Goal: Task Accomplishment & Management: Manage account settings

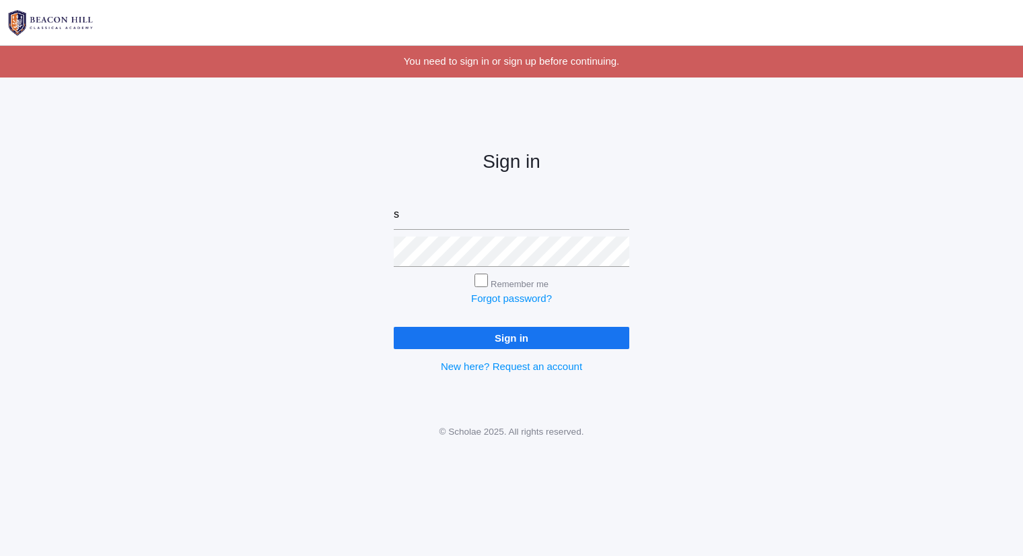
type input "sarah@beaconhillclassical.org"
click at [394, 327] on input "Sign in" at bounding box center [512, 338] width 236 height 22
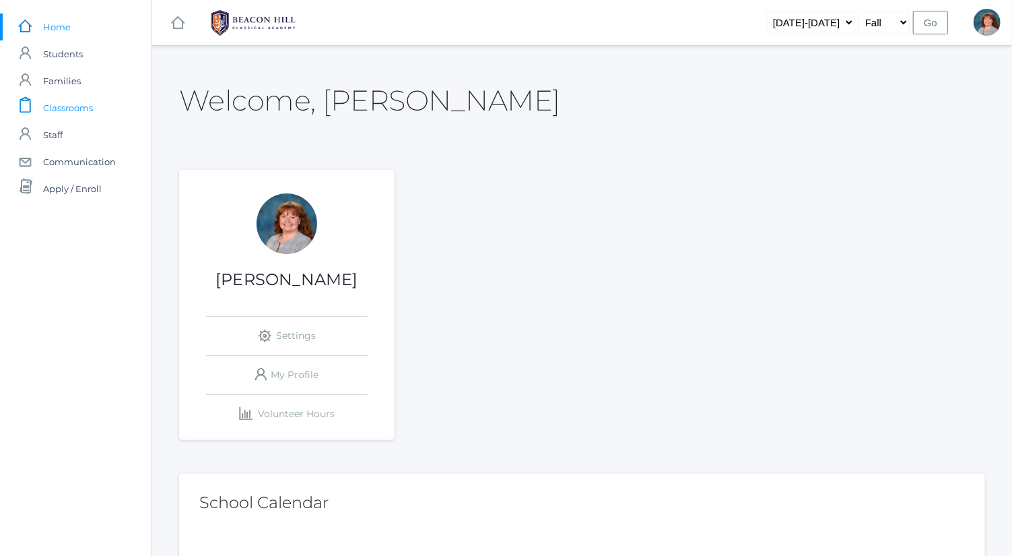
click at [114, 103] on link "icons/clipboard/plain Created with Sketch. Classrooms" at bounding box center [76, 107] width 152 height 27
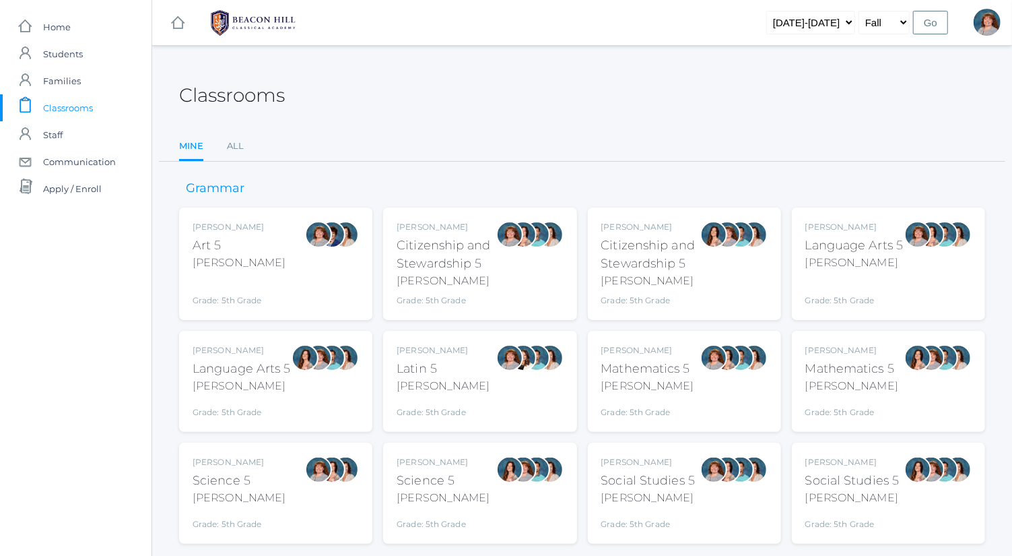
click at [704, 380] on div at bounding box center [713, 381] width 27 height 74
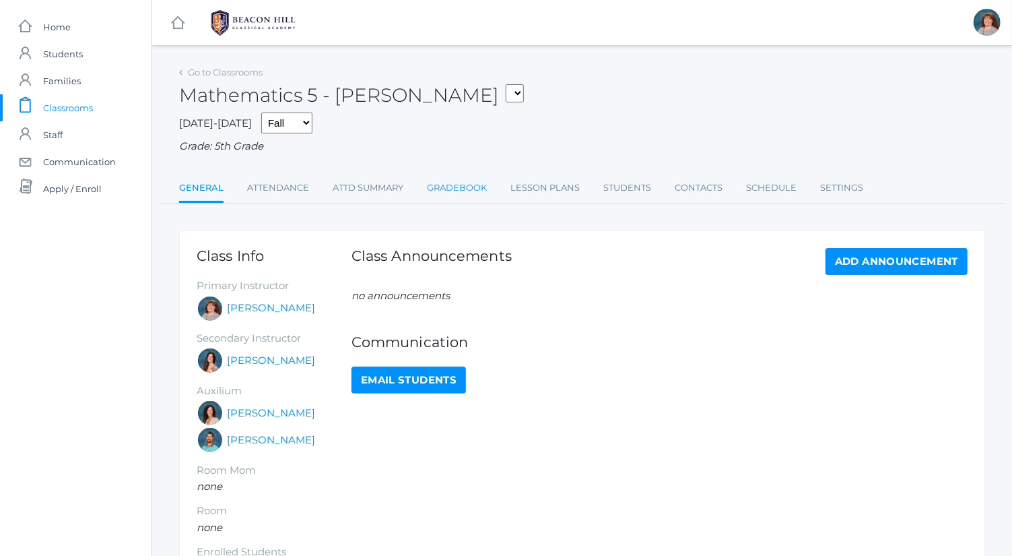
click at [469, 184] on link "Gradebook" at bounding box center [457, 187] width 60 height 27
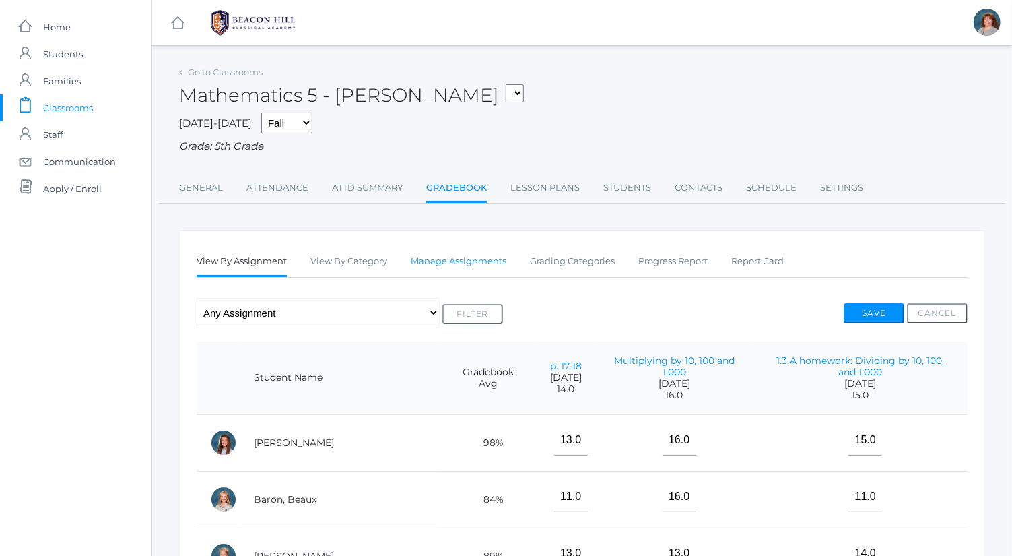
click at [458, 270] on link "Manage Assignments" at bounding box center [459, 261] width 96 height 27
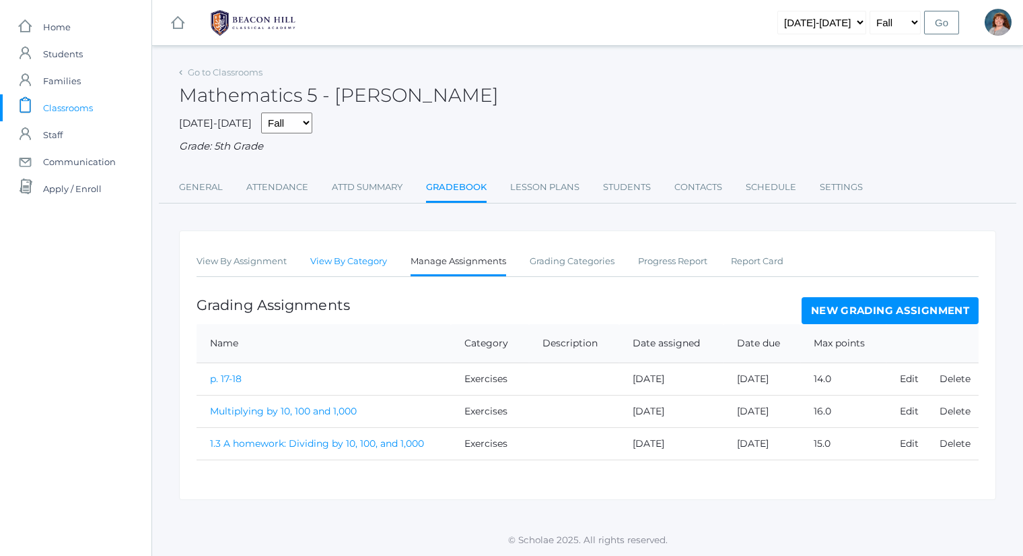
click at [372, 271] on link "View By Category" at bounding box center [348, 261] width 77 height 27
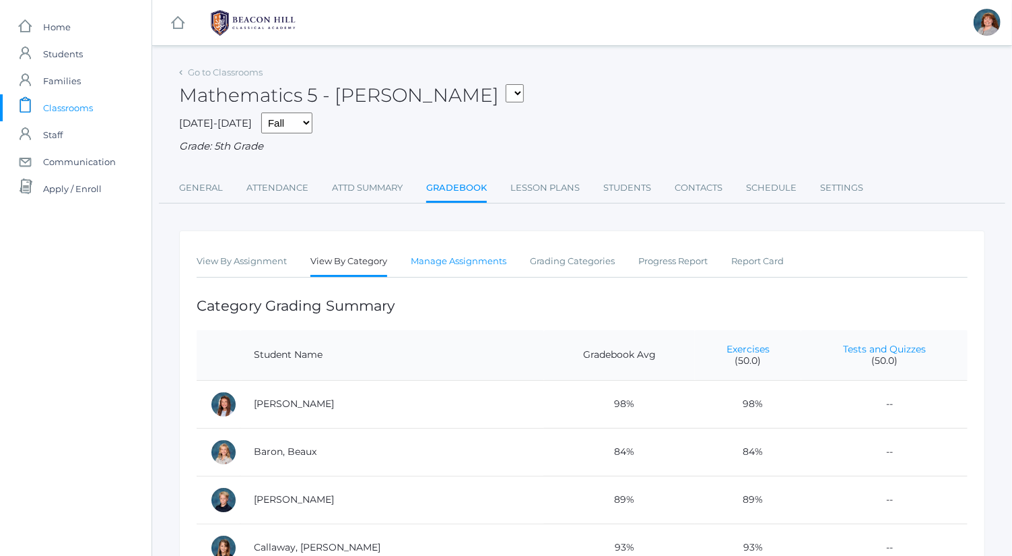
click at [492, 265] on link "Manage Assignments" at bounding box center [459, 261] width 96 height 27
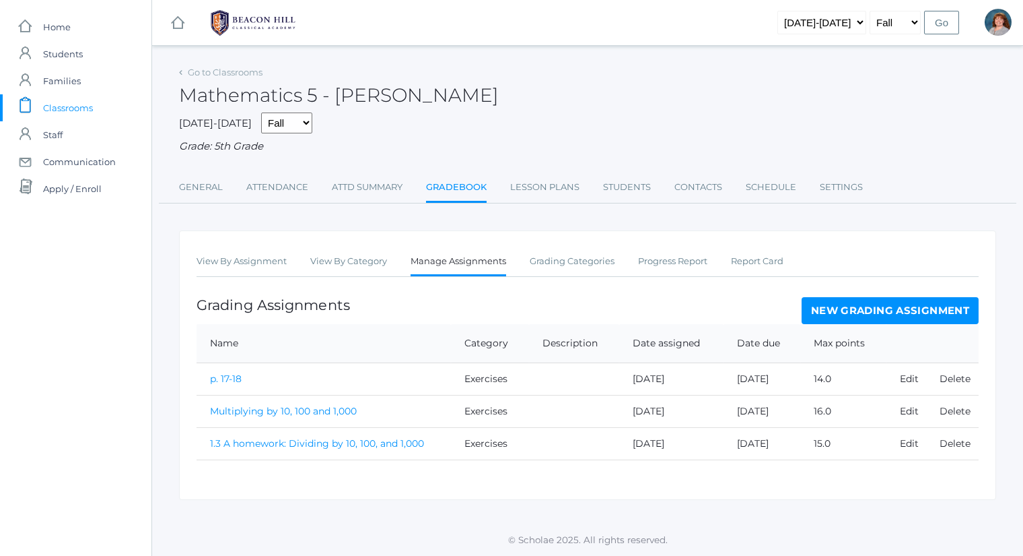
click at [526, 269] on ul "View By Assignment View By Category Manage Assignments Grading Categories Progr…" at bounding box center [588, 262] width 782 height 29
click at [544, 267] on link "Grading Categories" at bounding box center [572, 261] width 85 height 27
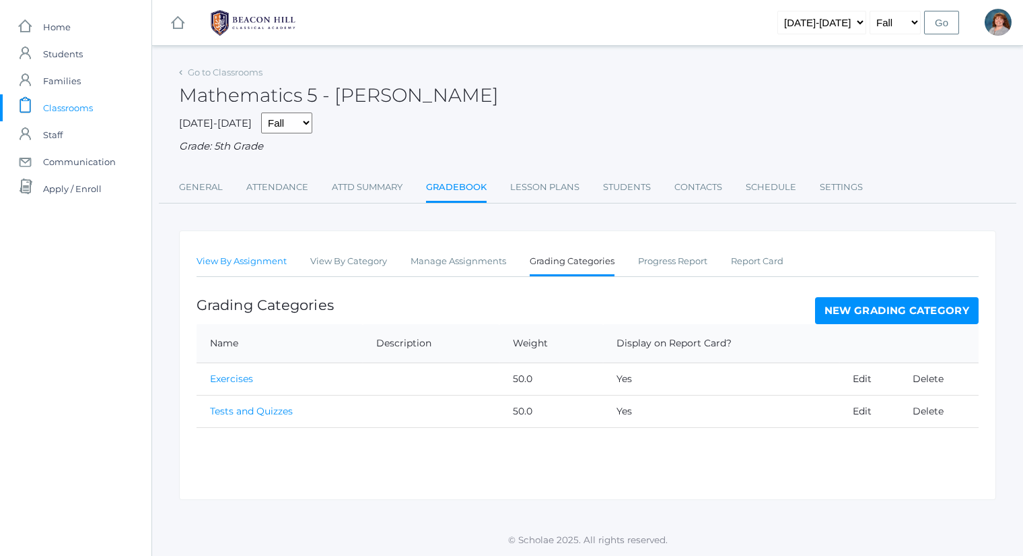
click at [206, 271] on link "View By Assignment" at bounding box center [242, 261] width 90 height 27
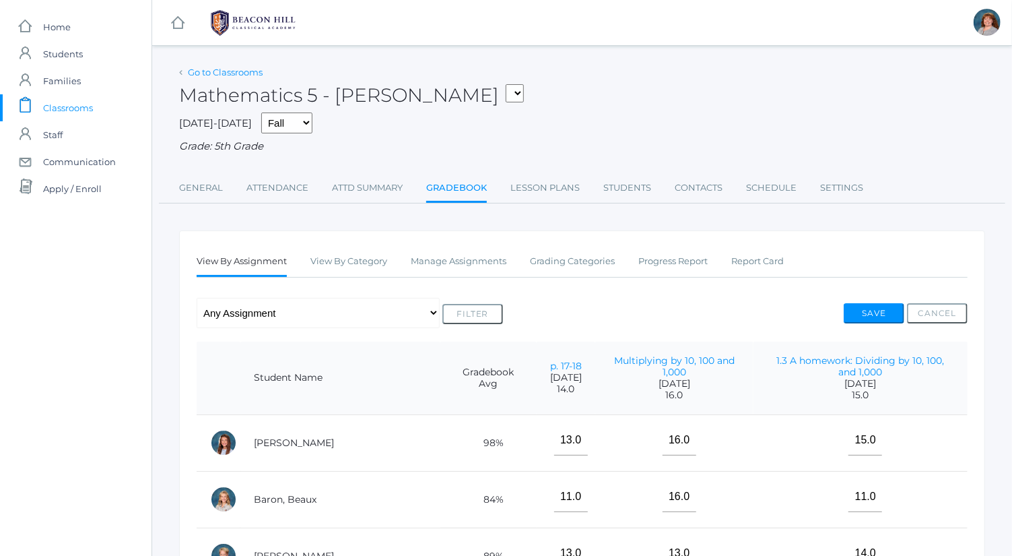
click at [238, 71] on link "Go to Classrooms" at bounding box center [225, 72] width 75 height 11
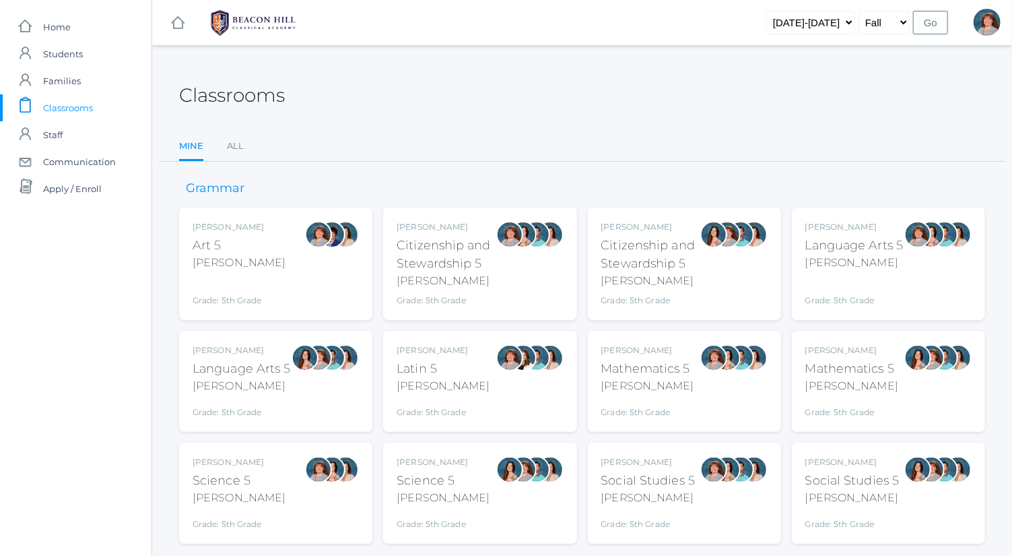
click at [884, 386] on div "Salazar" at bounding box center [851, 386] width 93 height 16
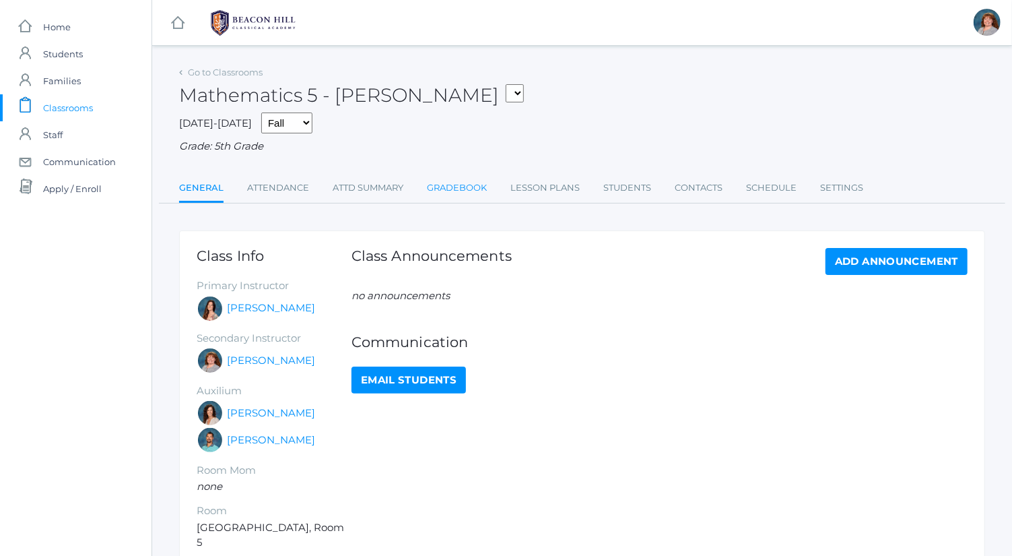
click at [452, 180] on link "Gradebook" at bounding box center [457, 187] width 60 height 27
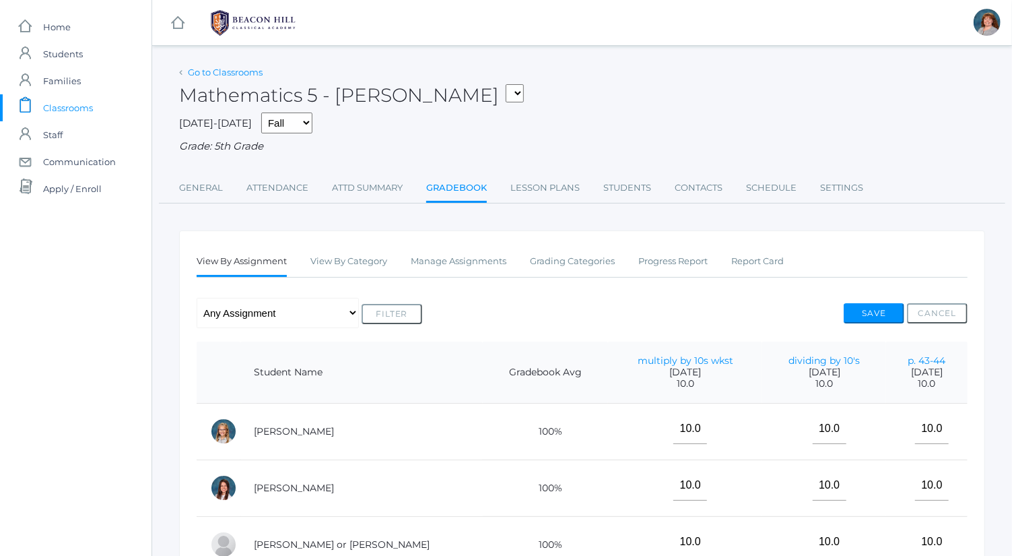
click at [244, 75] on link "Go to Classrooms" at bounding box center [225, 72] width 75 height 11
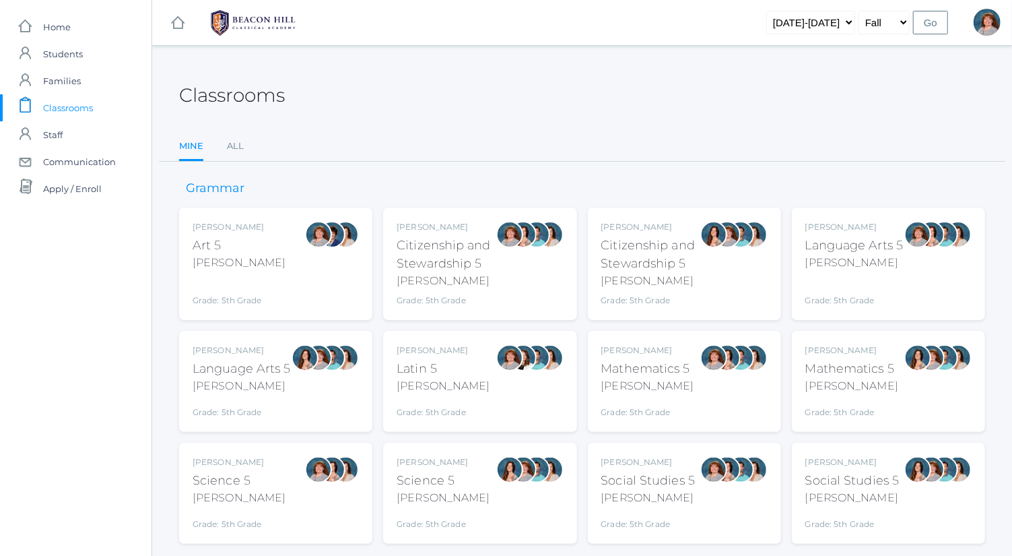
click at [695, 378] on div "Sarah Bence Mathematics 5 Bence Grade: 5th Grade 05MATH" at bounding box center [684, 381] width 166 height 74
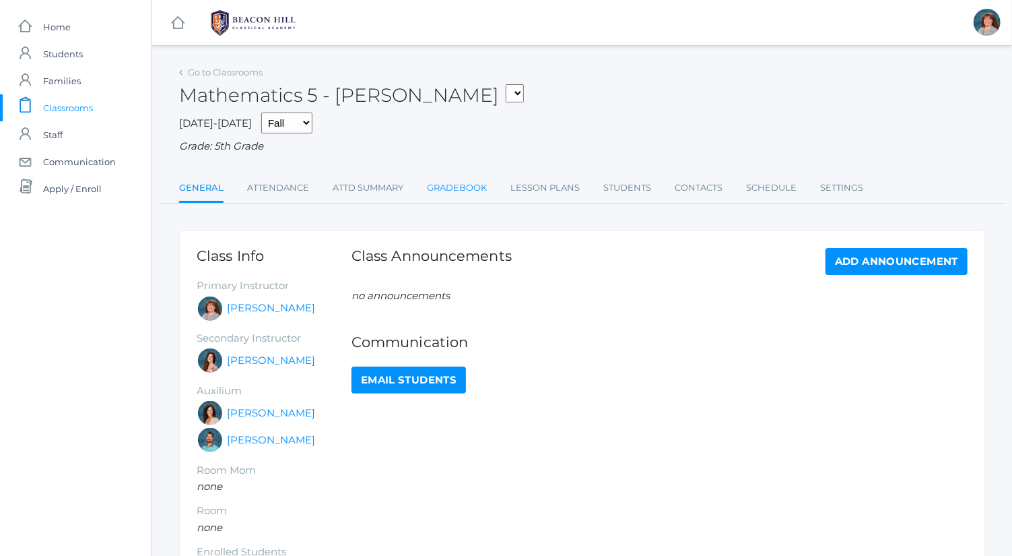
click at [479, 180] on link "Gradebook" at bounding box center [457, 187] width 60 height 27
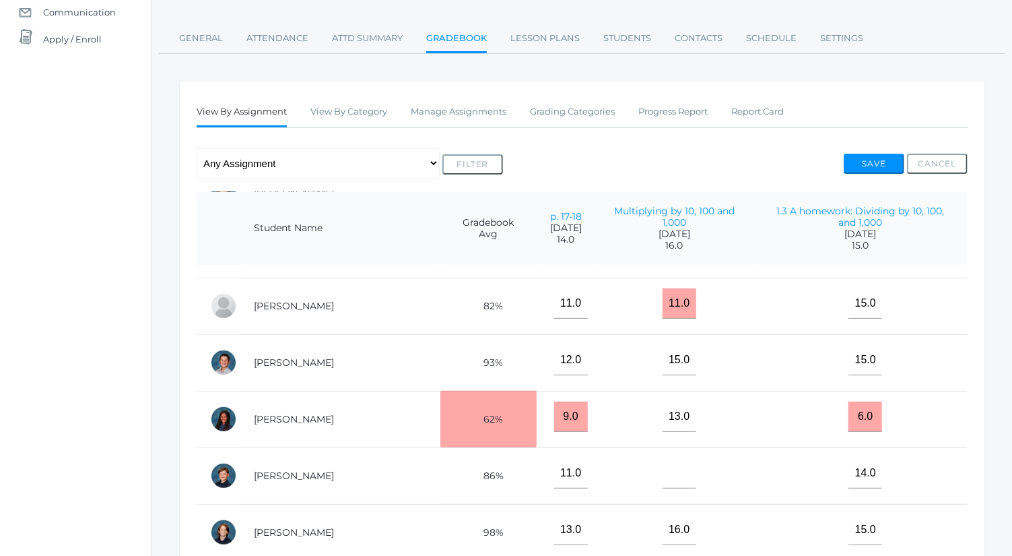
scroll to position [502, 0]
click at [537, 106] on link "Grading Categories" at bounding box center [572, 111] width 85 height 27
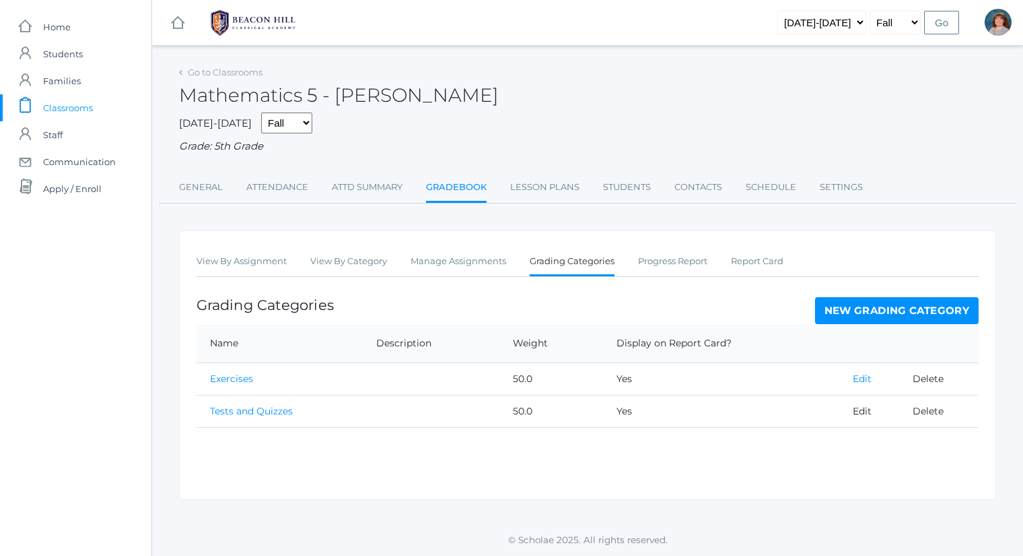
click at [863, 381] on link "Edit" at bounding box center [862, 378] width 19 height 12
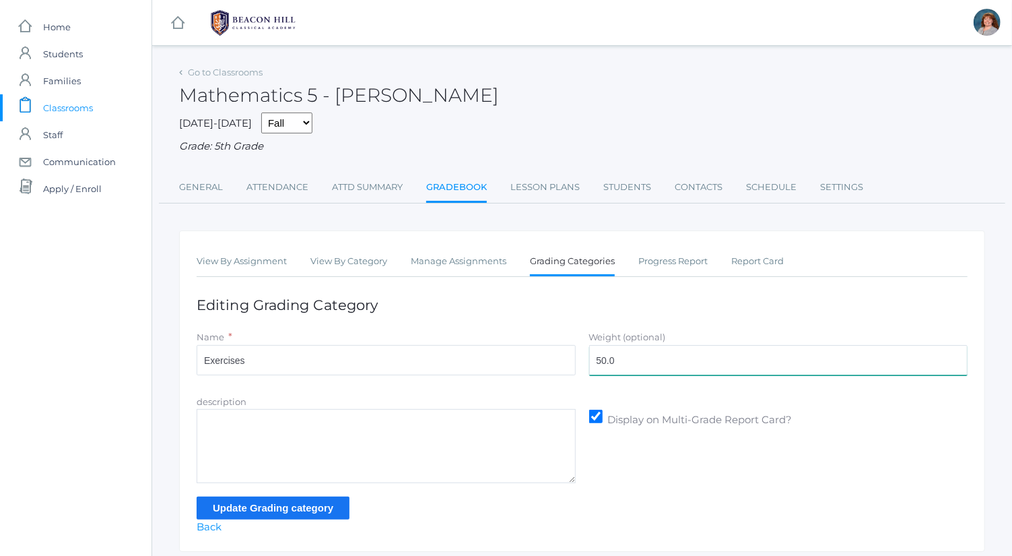
drag, startPoint x: 652, startPoint y: 358, endPoint x: 554, endPoint y: 362, distance: 97.7
click at [554, 362] on div "Name * Exercises Weight (optional) 50.0" at bounding box center [582, 354] width 784 height 51
type input "3"
type input "20"
click at [288, 510] on input "Update Grading category" at bounding box center [273, 507] width 153 height 22
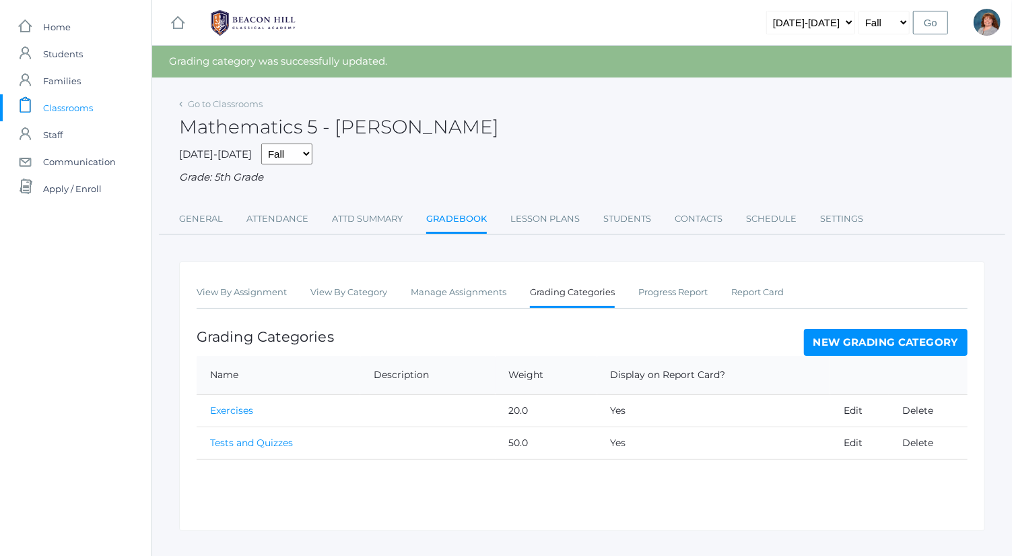
click at [836, 337] on link "New Grading Category" at bounding box center [886, 342] width 164 height 27
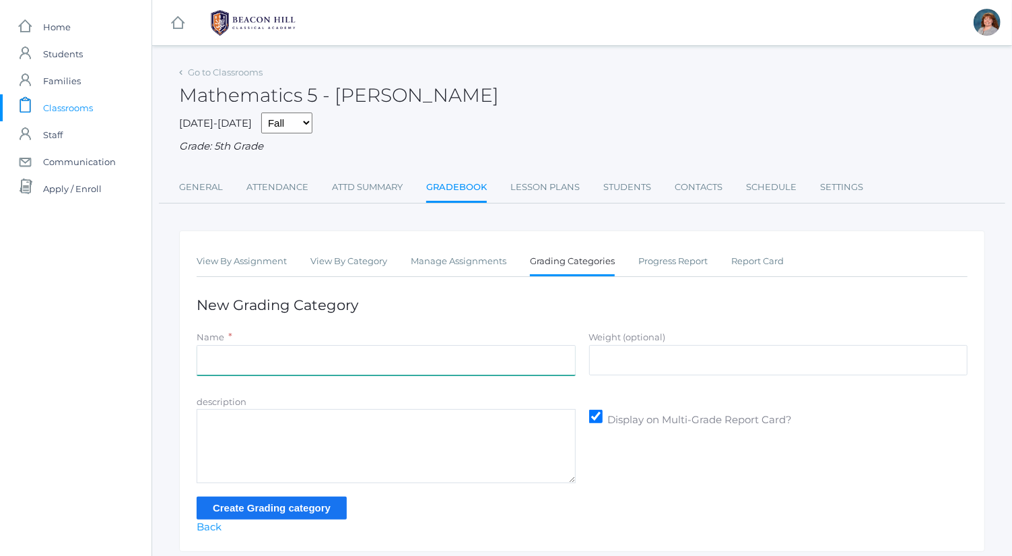
click at [489, 364] on input "Name" at bounding box center [386, 360] width 379 height 30
type input "Participation"
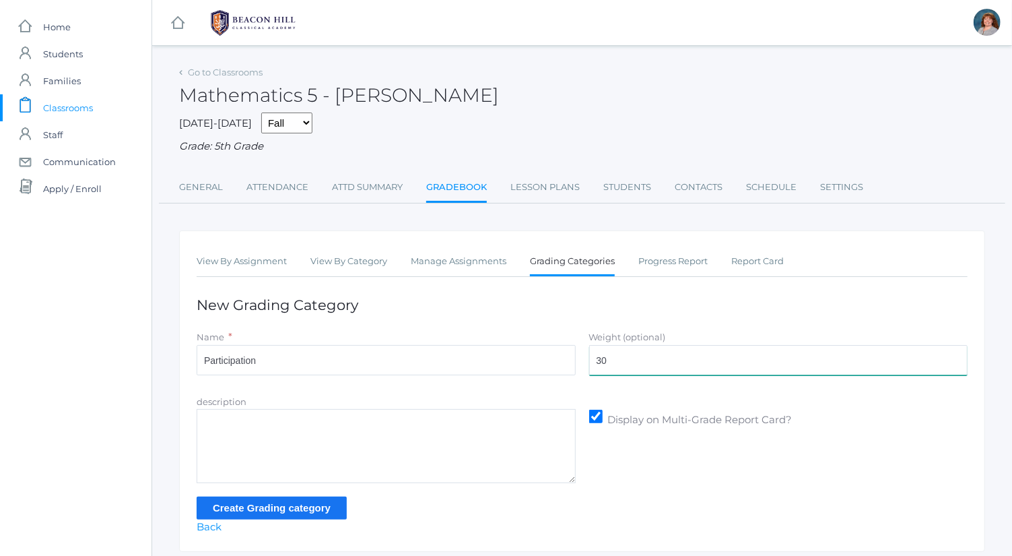
type input "30"
click at [301, 509] on input "Create Grading category" at bounding box center [272, 507] width 150 height 22
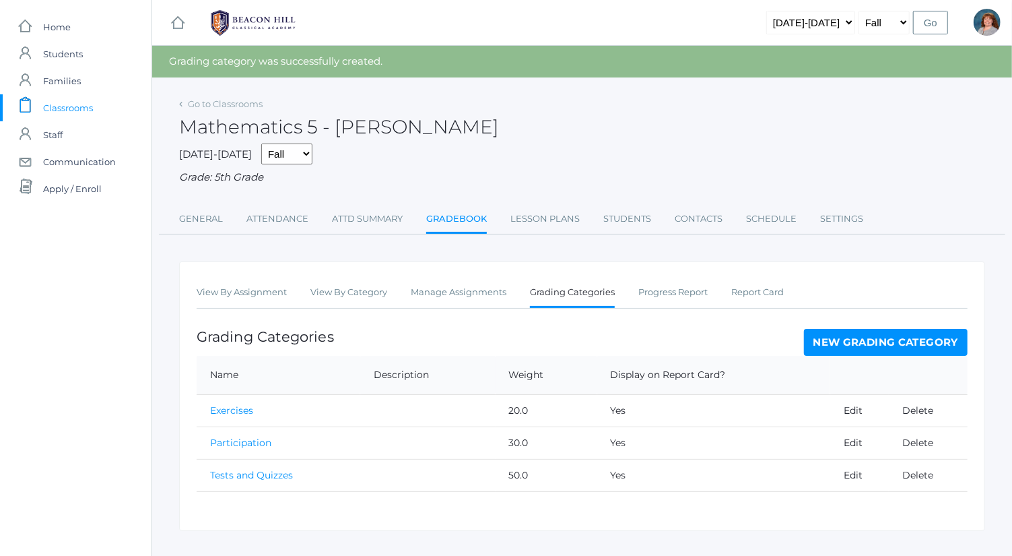
click at [537, 466] on td "50.0" at bounding box center [547, 475] width 102 height 32
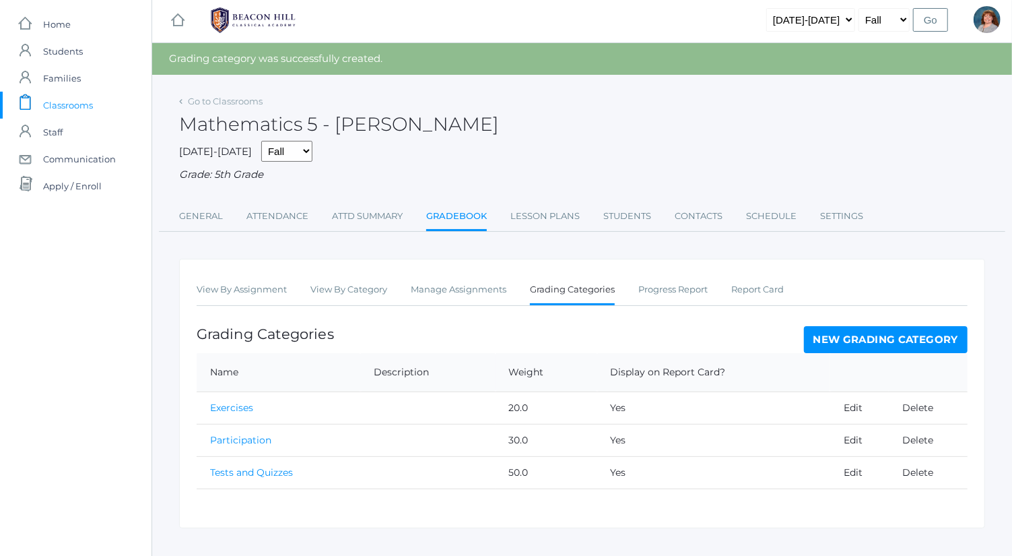
scroll to position [24, 0]
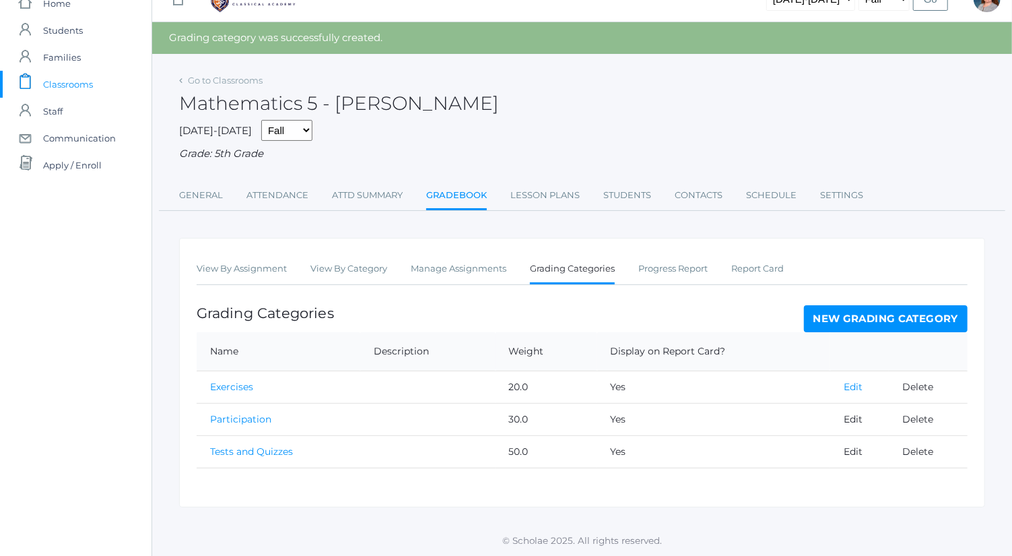
click at [850, 383] on link "Edit" at bounding box center [853, 386] width 19 height 12
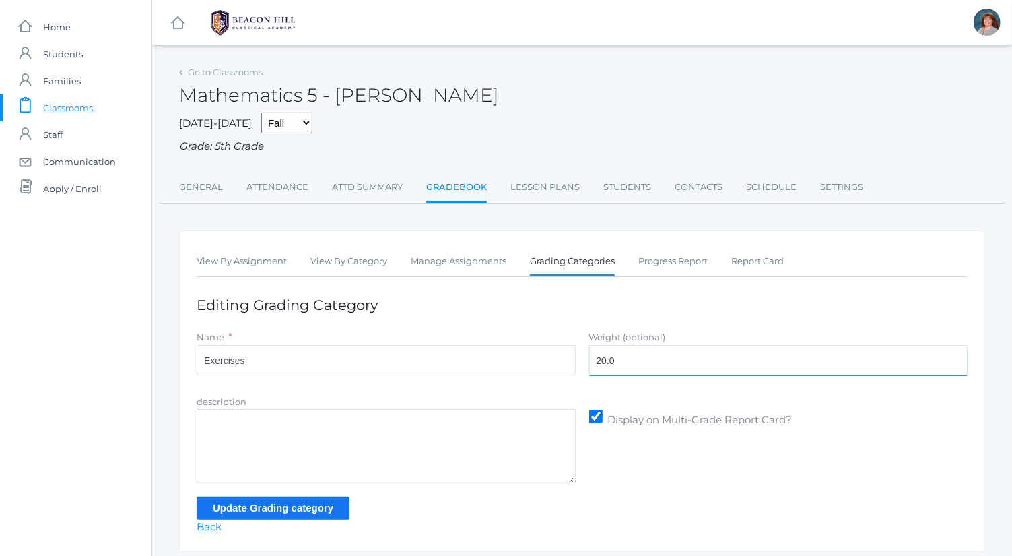
click at [613, 367] on input "20.0" at bounding box center [778, 360] width 379 height 30
type input "2"
type input "30"
click at [308, 506] on input "Update Grading category" at bounding box center [273, 507] width 153 height 22
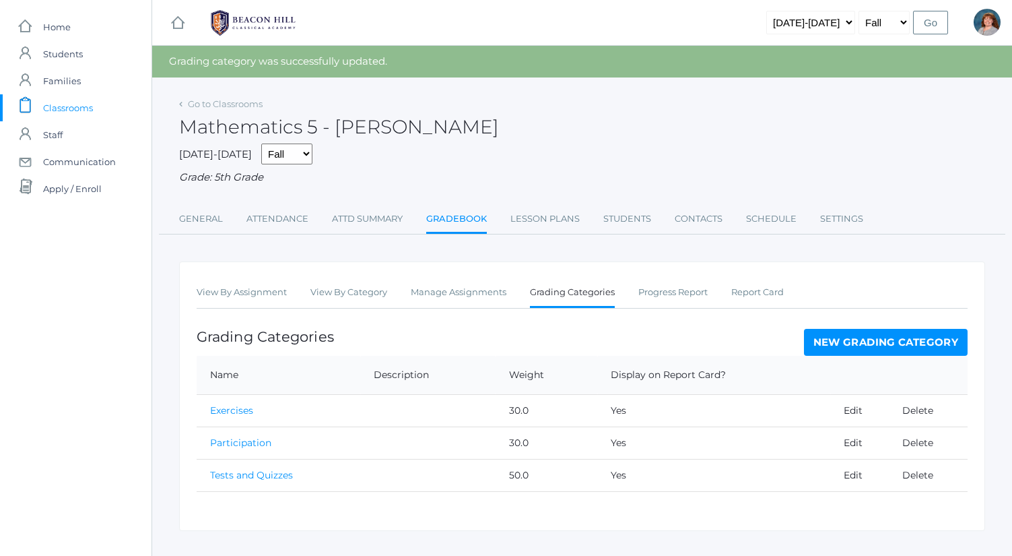
scroll to position [24, 0]
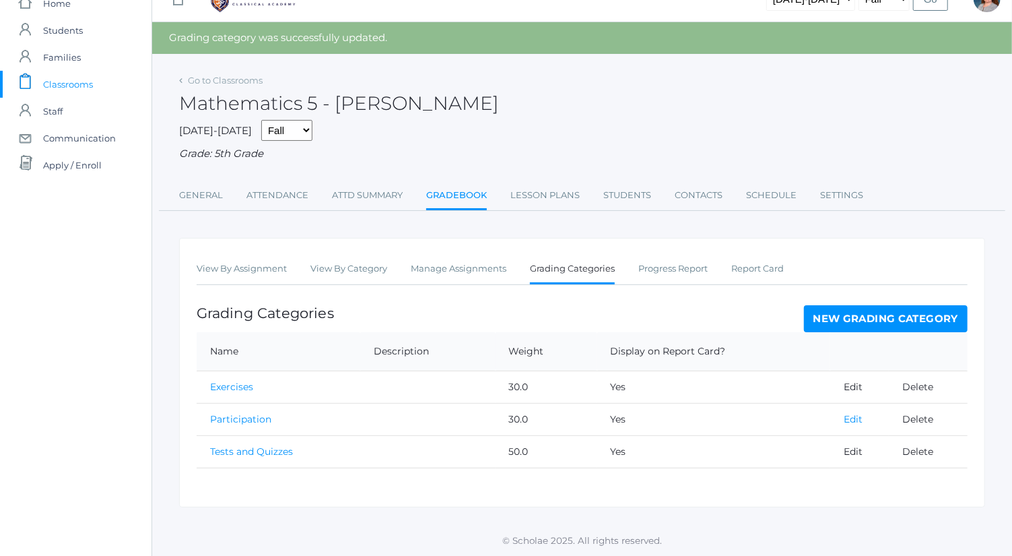
click at [849, 423] on link "Edit" at bounding box center [853, 419] width 19 height 12
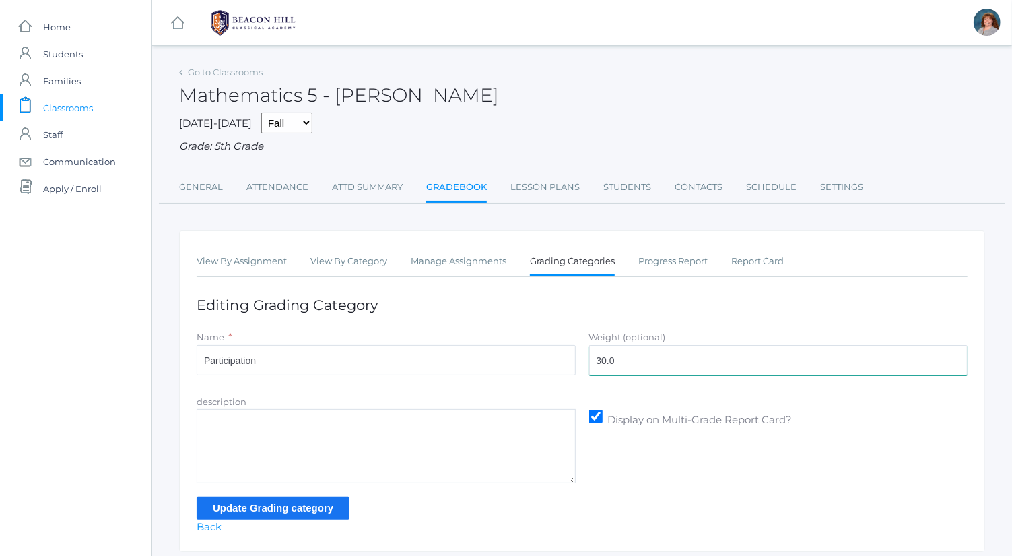
drag, startPoint x: 587, startPoint y: 350, endPoint x: 534, endPoint y: 356, distance: 53.5
click at [534, 356] on div "Name * Participation Weight (optional) 30.0" at bounding box center [582, 354] width 784 height 51
type input "20"
click at [345, 503] on input "Update Grading category" at bounding box center [273, 507] width 153 height 22
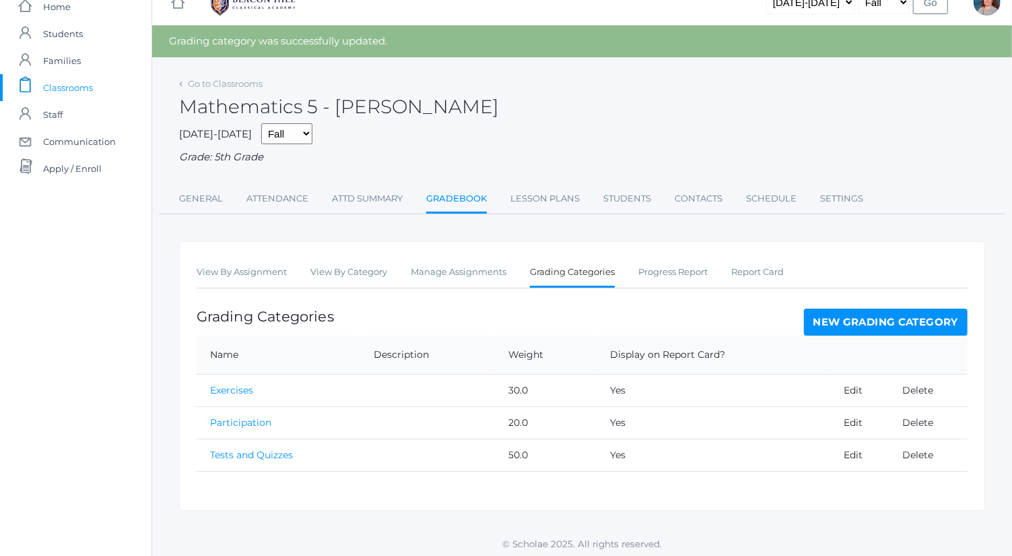
scroll to position [24, 0]
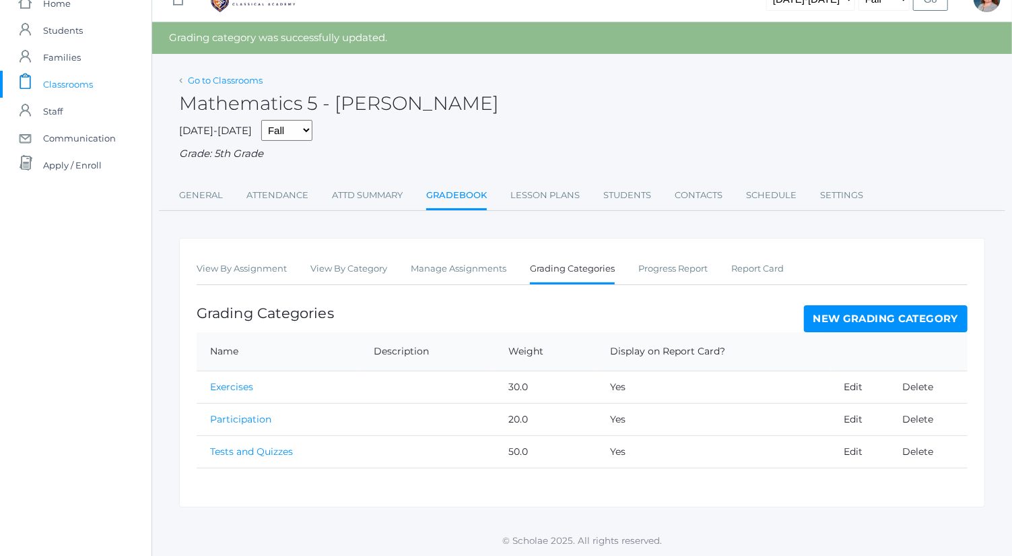
click at [240, 80] on link "Go to Classrooms" at bounding box center [225, 80] width 75 height 11
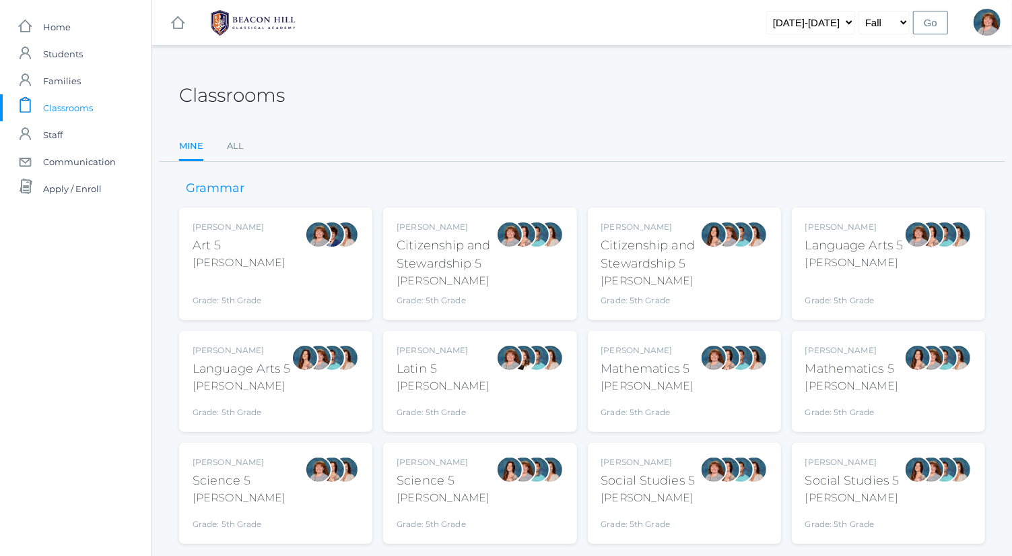
click at [868, 241] on div "Language Arts 5" at bounding box center [854, 245] width 98 height 18
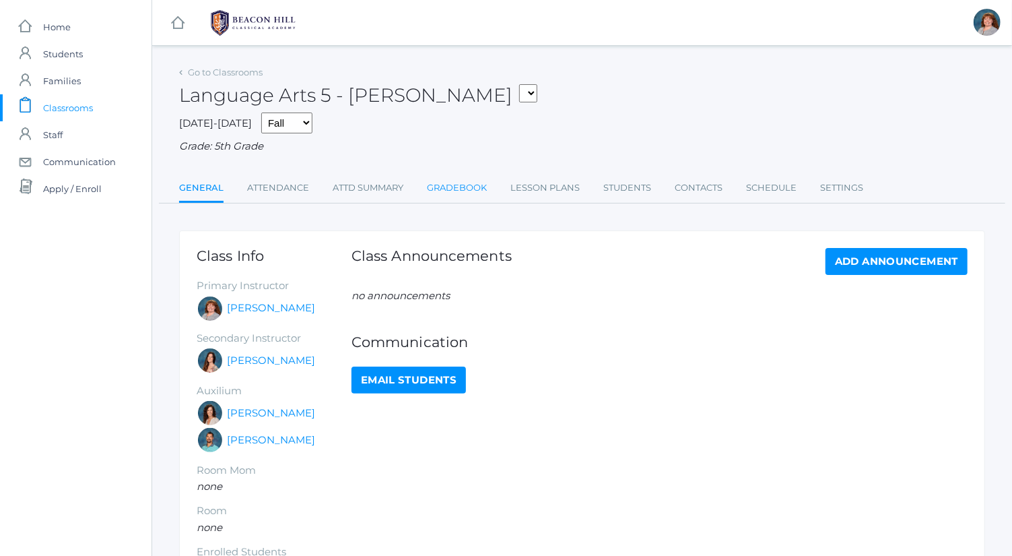
click at [448, 192] on link "Gradebook" at bounding box center [457, 187] width 60 height 27
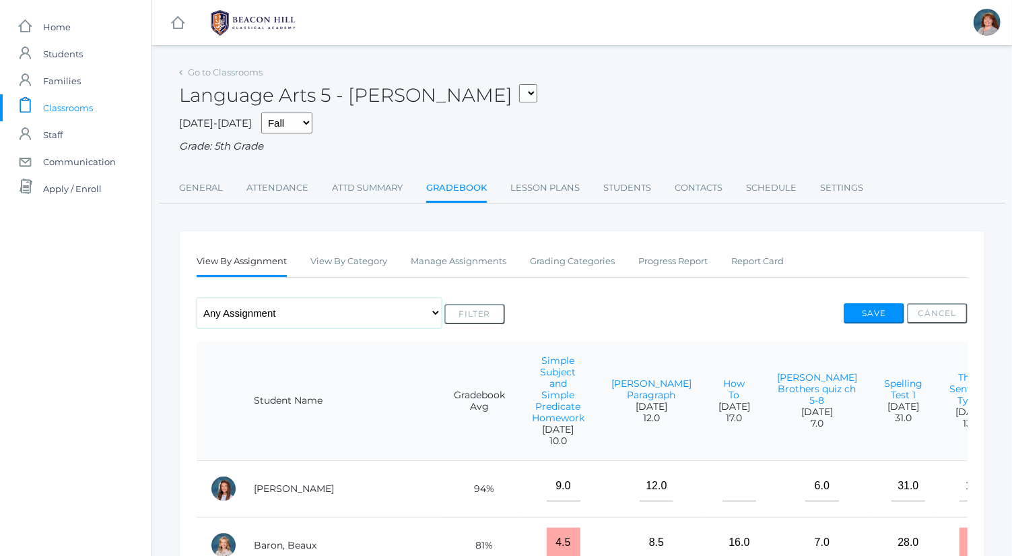
click at [358, 320] on select "Any Assignment Category: Composition - [PERSON_NAME] Paragraph - How To Categor…" at bounding box center [319, 313] width 245 height 30
select select "cat_1035"
click at [197, 298] on select "Any Assignment Category: Composition - Mrs. Granger Paragraph - How To Category…" at bounding box center [319, 313] width 245 height 30
click at [488, 302] on form "Any Assignment Category: Composition - Mrs. Granger Paragraph - How To Category…" at bounding box center [351, 313] width 308 height 30
click at [488, 308] on button "Filter" at bounding box center [474, 314] width 61 height 20
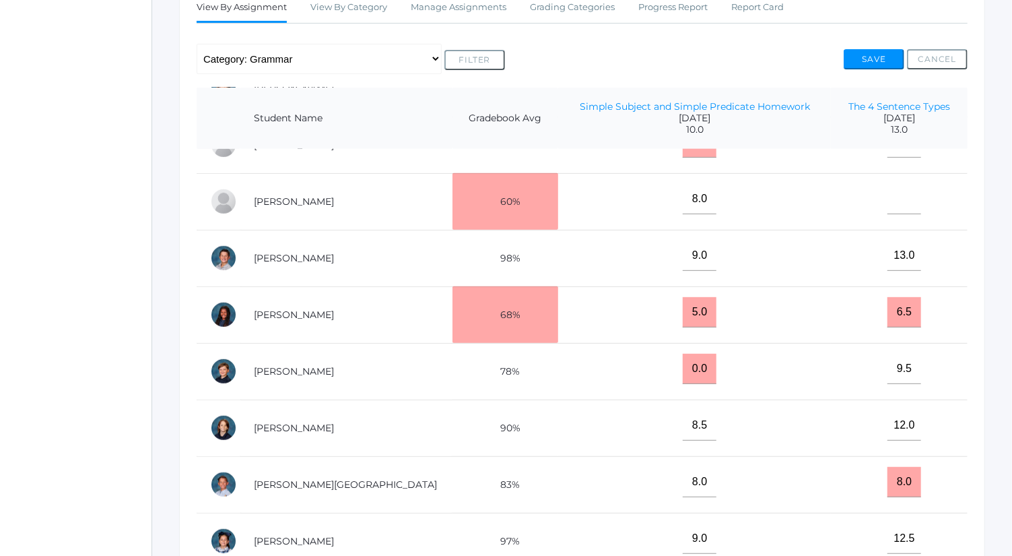
scroll to position [252, 0]
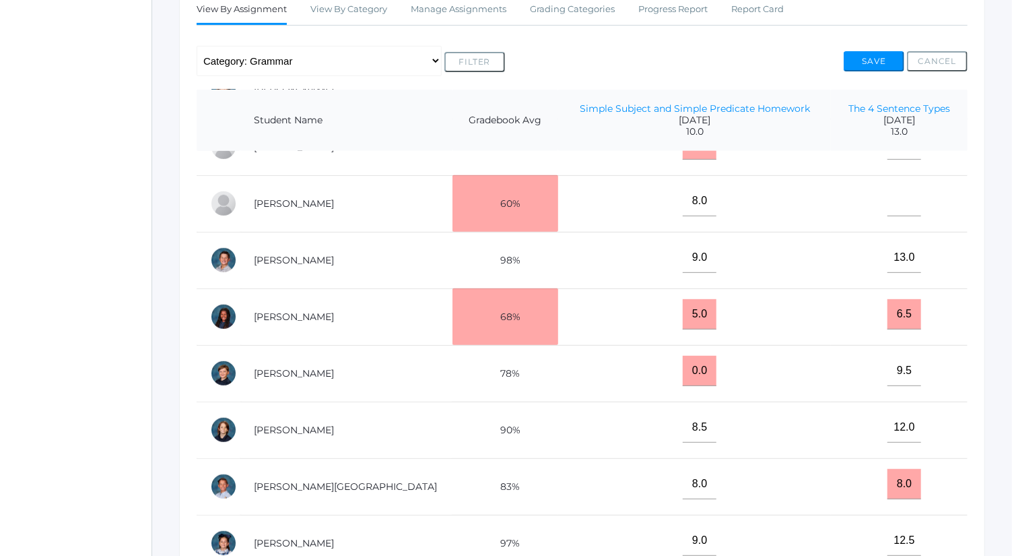
drag, startPoint x: 265, startPoint y: 51, endPoint x: 125, endPoint y: 104, distance: 148.9
click at [125, 104] on div "icons/ui/navigation/home Created with Sketch. Home icons/user/plain Created wit…" at bounding box center [76, 240] width 152 height 985
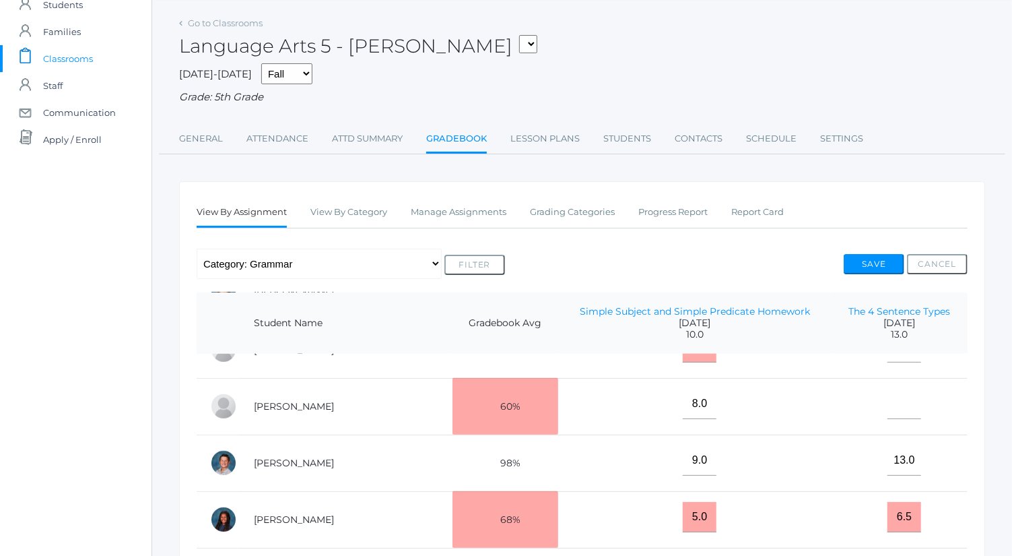
scroll to position [44, 0]
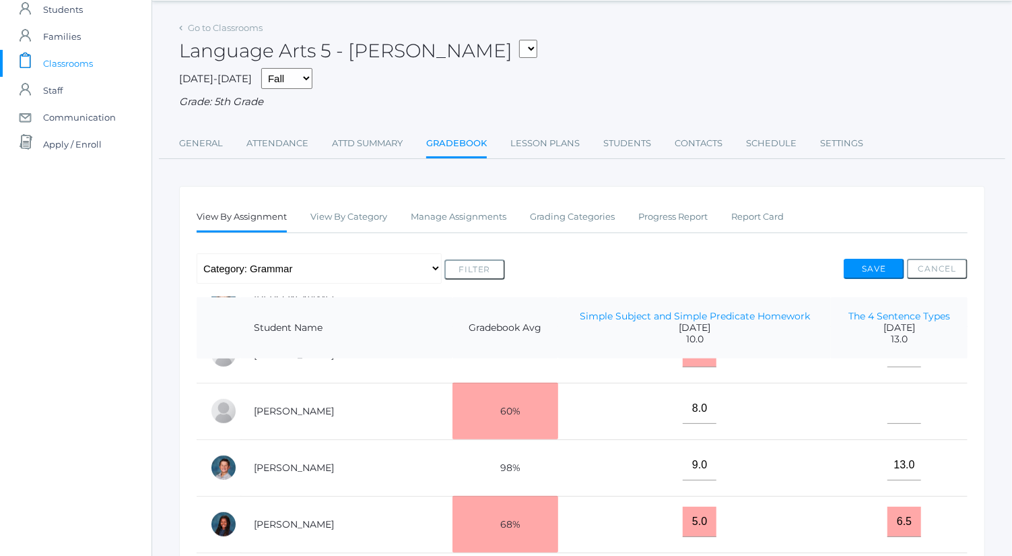
click at [220, 34] on div "Language Arts 5 - Bence 05ART - Art 5 Bence 05CITIZEN - Citizenship and Steward…" at bounding box center [582, 43] width 806 height 50
click at [224, 28] on link "Go to Classrooms" at bounding box center [225, 27] width 75 height 11
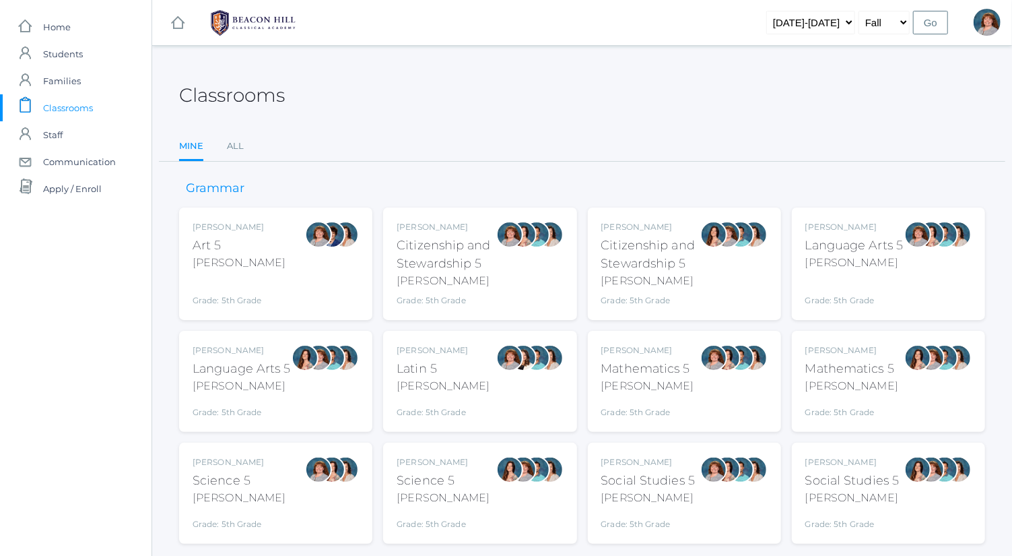
click at [298, 375] on div at bounding box center [305, 381] width 27 height 74
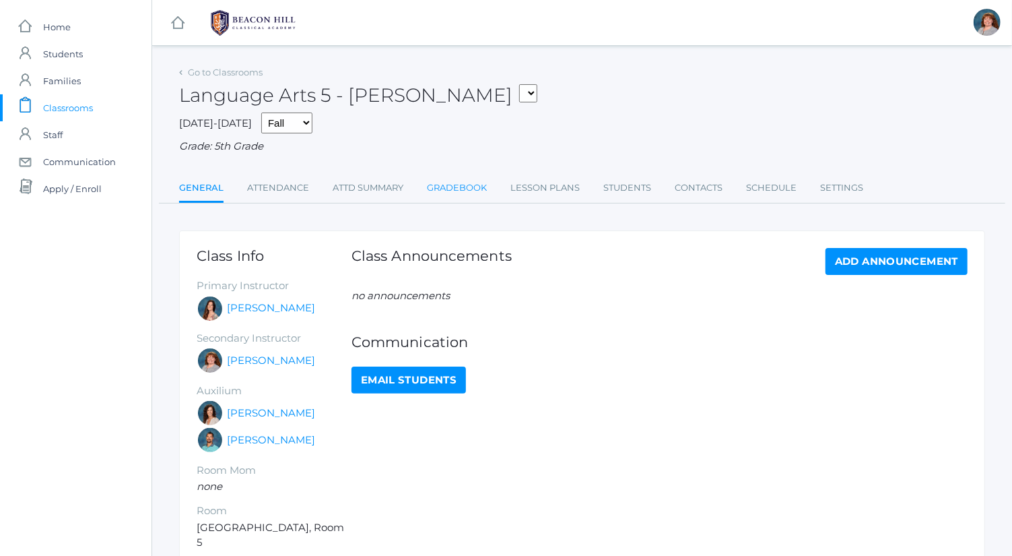
click at [450, 190] on link "Gradebook" at bounding box center [457, 187] width 60 height 27
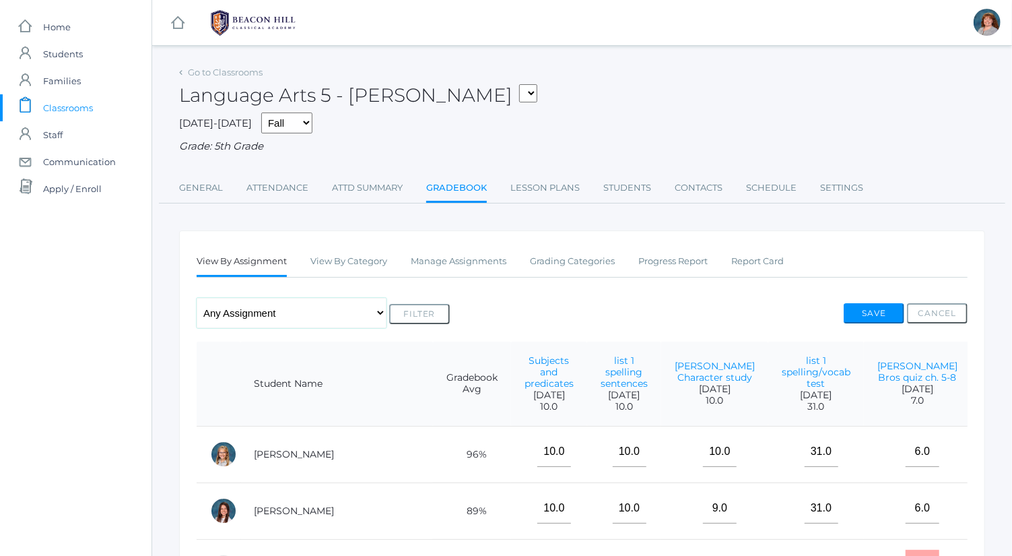
click at [312, 309] on select "Any Assignment Category: Composition - [PERSON_NAME] Character study Category: …" at bounding box center [292, 313] width 190 height 30
click at [577, 156] on div "Go to Classrooms Language Arts 5 - [PERSON_NAME] 05ART - Art 5 [PERSON_NAME] 05…" at bounding box center [582, 133] width 806 height 141
click at [566, 261] on link "Grading Categories" at bounding box center [572, 261] width 85 height 27
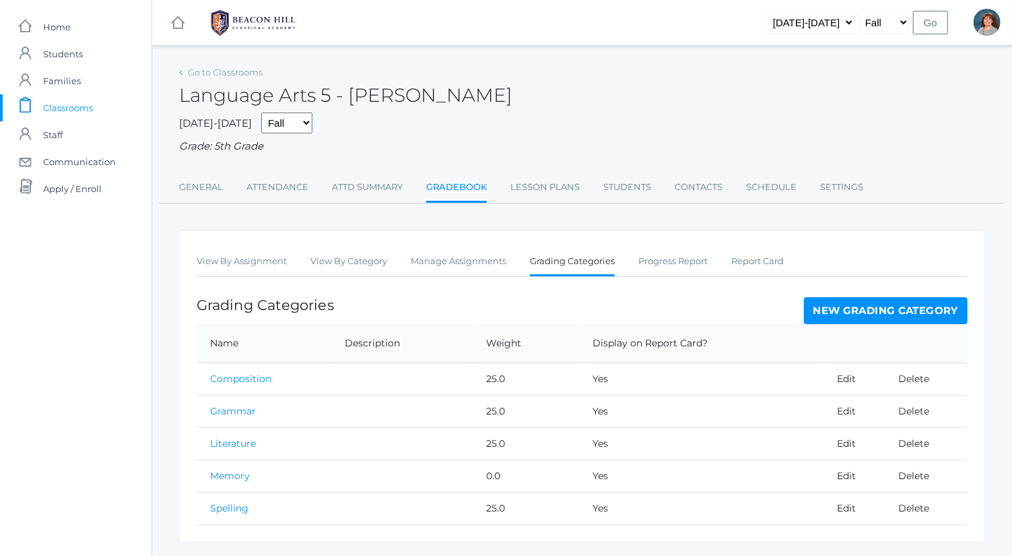
scroll to position [32, 0]
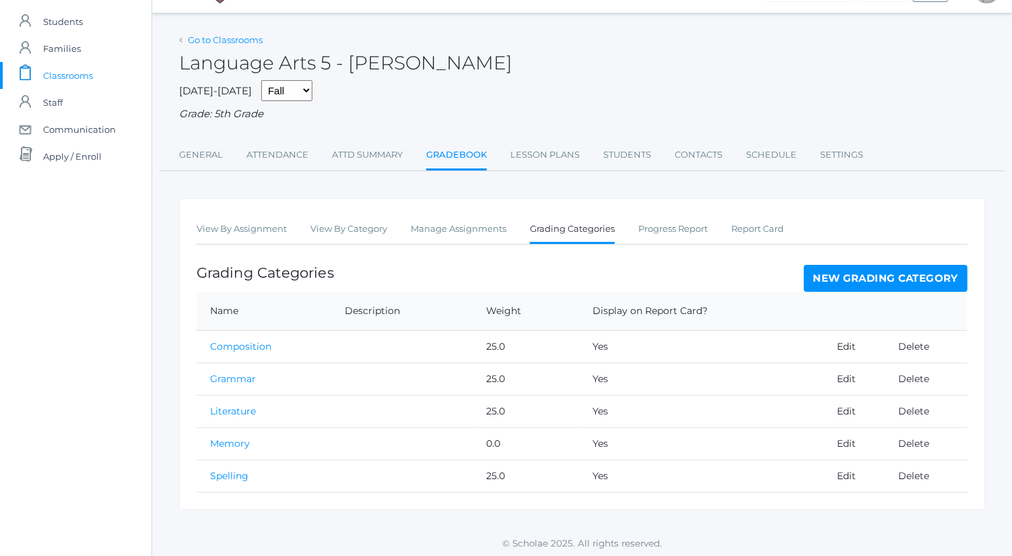
click at [216, 39] on link "Go to Classrooms" at bounding box center [225, 39] width 75 height 11
